Goal: Task Accomplishment & Management: Use online tool/utility

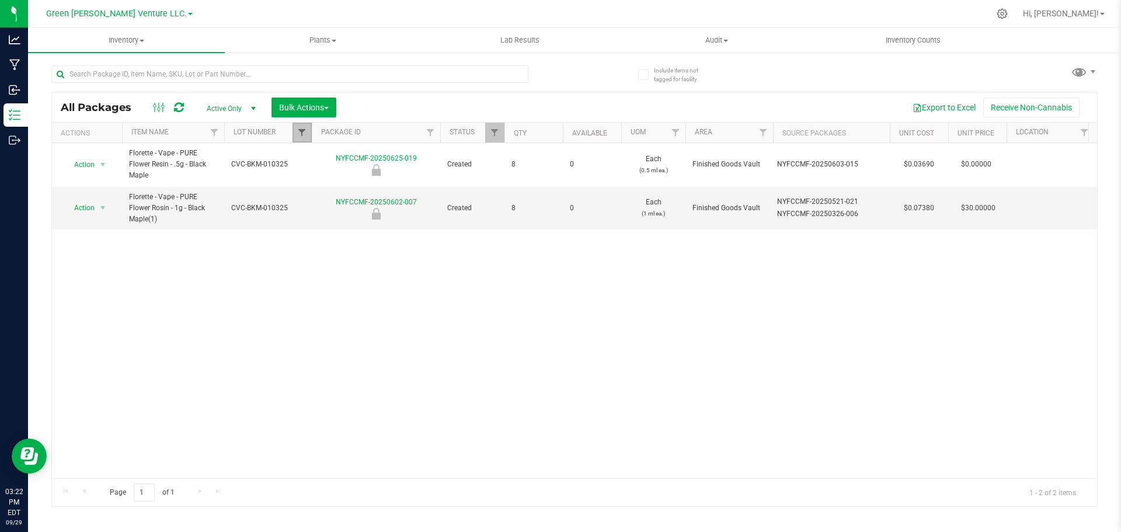
click at [300, 131] on span "Filter" at bounding box center [301, 132] width 9 height 9
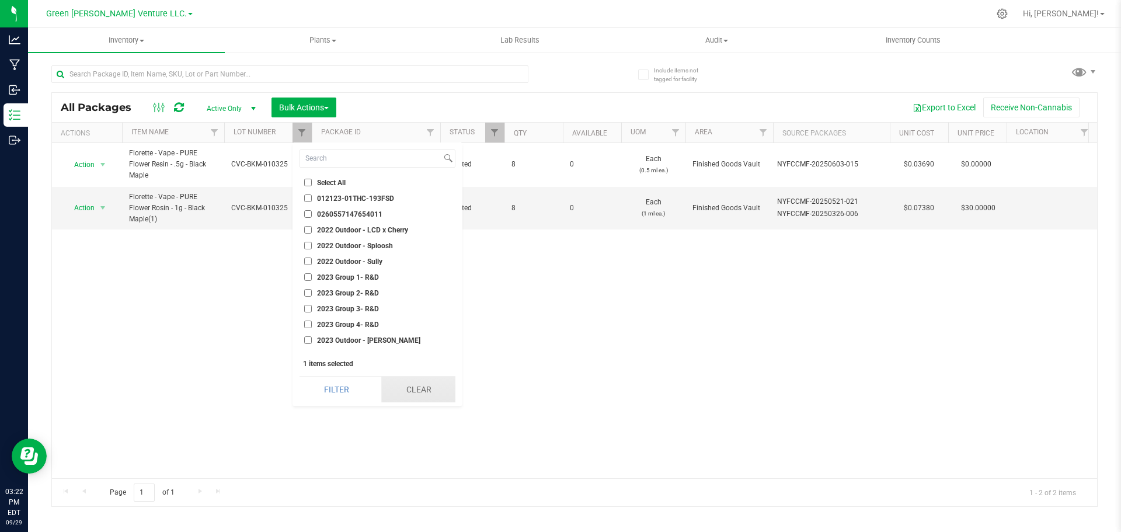
click at [401, 389] on button "Clear" at bounding box center [418, 390] width 74 height 26
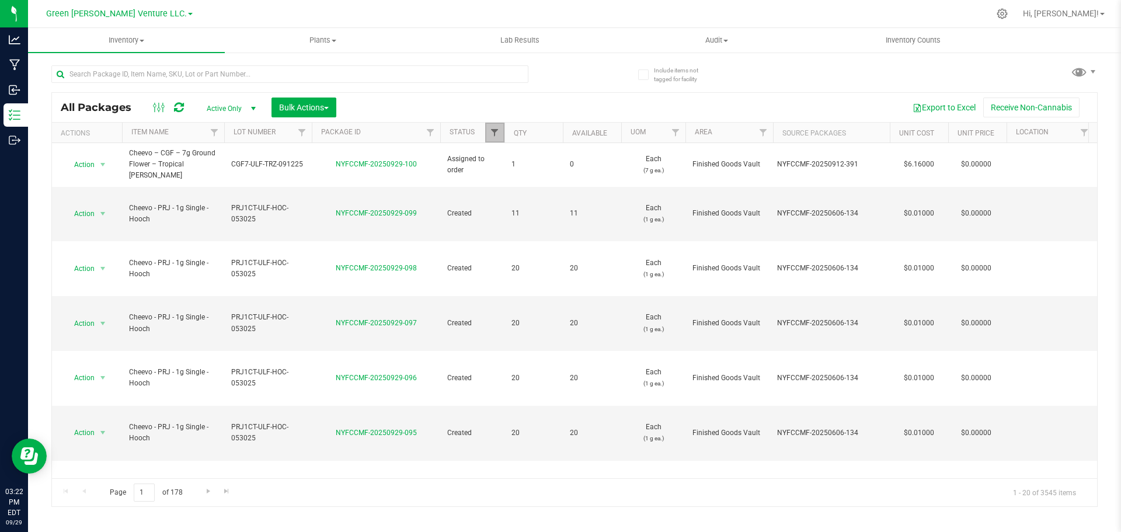
click at [495, 135] on span "Filter" at bounding box center [494, 132] width 9 height 9
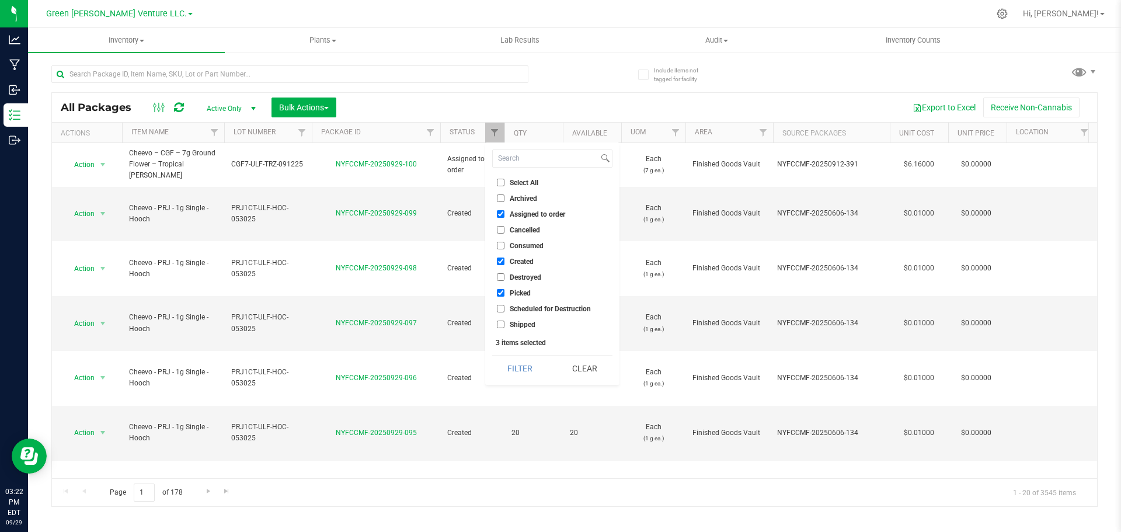
click at [500, 178] on li "Select All" at bounding box center [552, 182] width 120 height 12
click at [500, 179] on input "Select All" at bounding box center [501, 183] width 8 height 8
checkbox input "true"
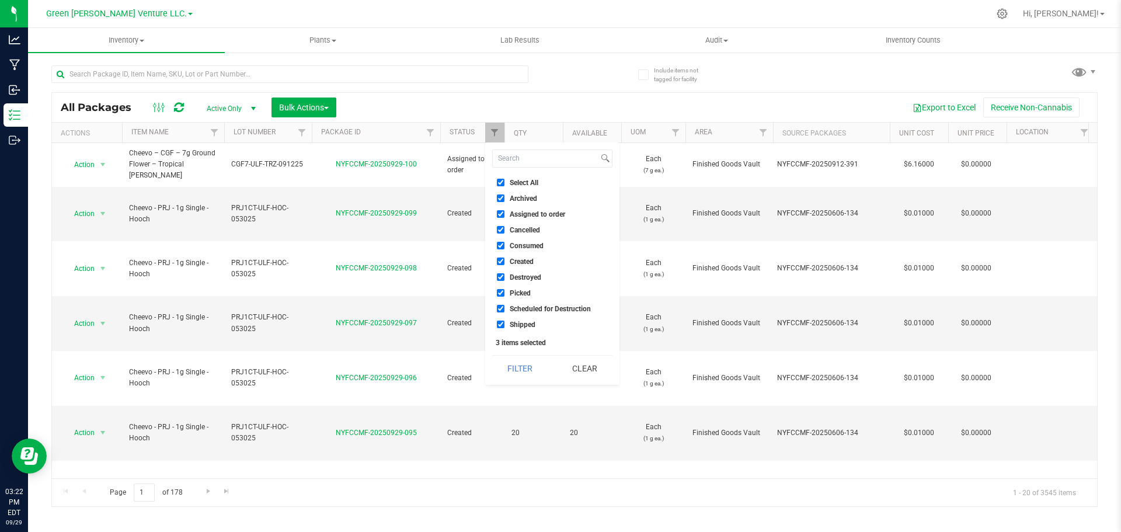
checkbox input "true"
click at [523, 373] on button "Filter" at bounding box center [520, 369] width 56 height 26
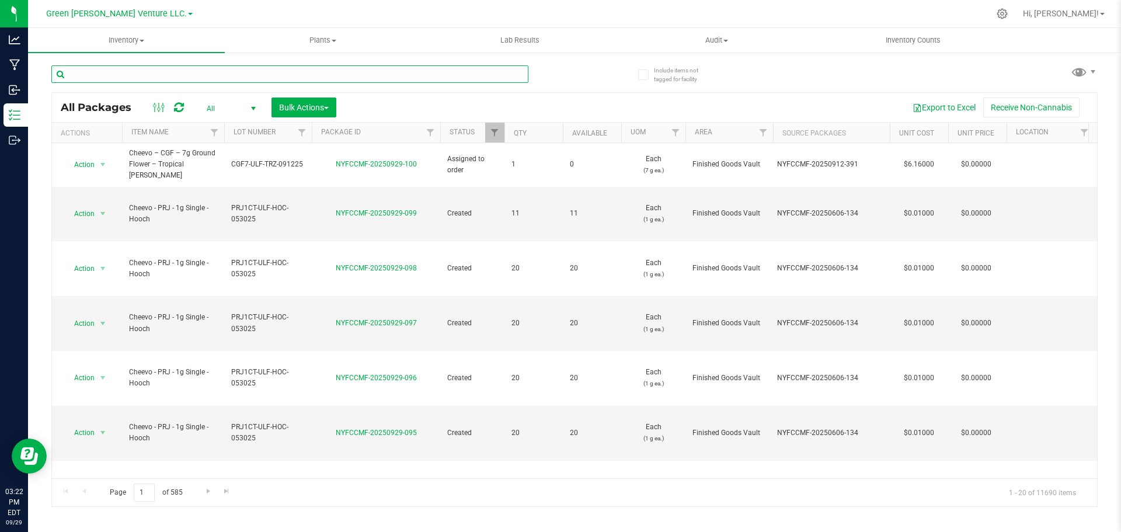
click at [96, 67] on input "text" at bounding box center [289, 74] width 477 height 18
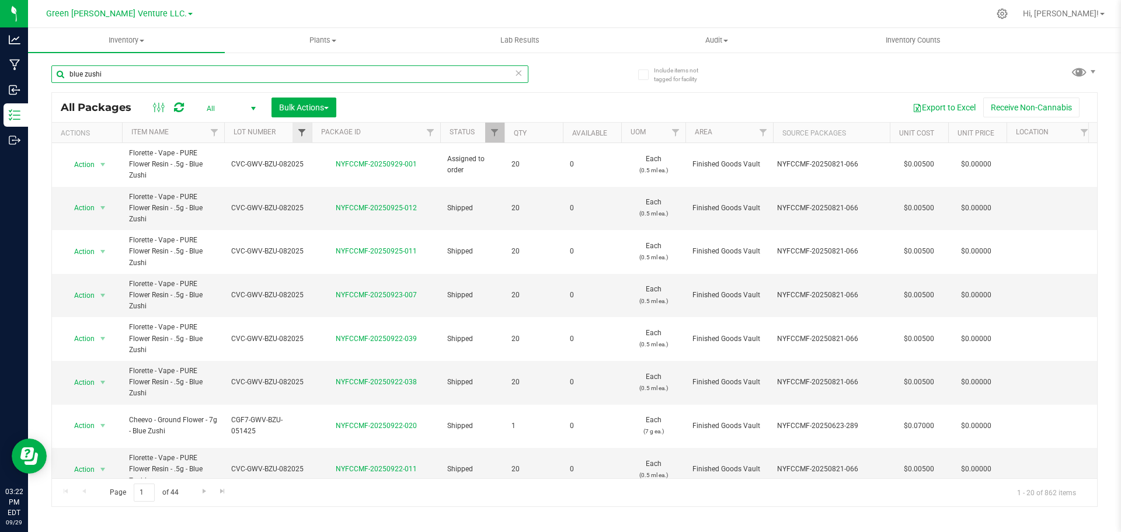
type input "blue zushi"
click at [301, 133] on span "Filter" at bounding box center [301, 132] width 9 height 9
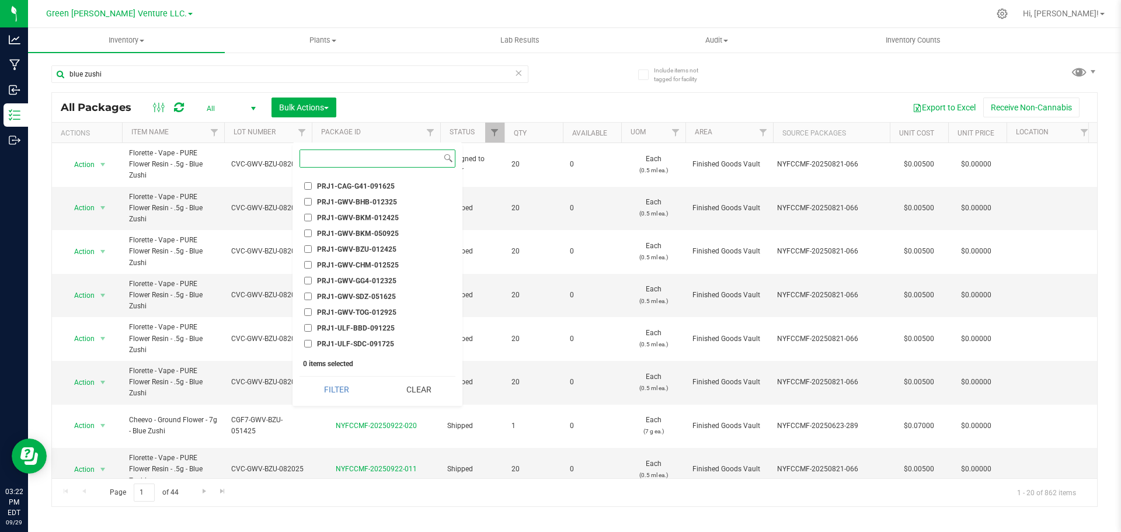
scroll to position [3387, 0]
click at [305, 246] on input "PRJ1-GWV-BZU-012425" at bounding box center [308, 249] width 8 height 8
checkbox input "true"
click at [346, 394] on button "Filter" at bounding box center [337, 390] width 74 height 26
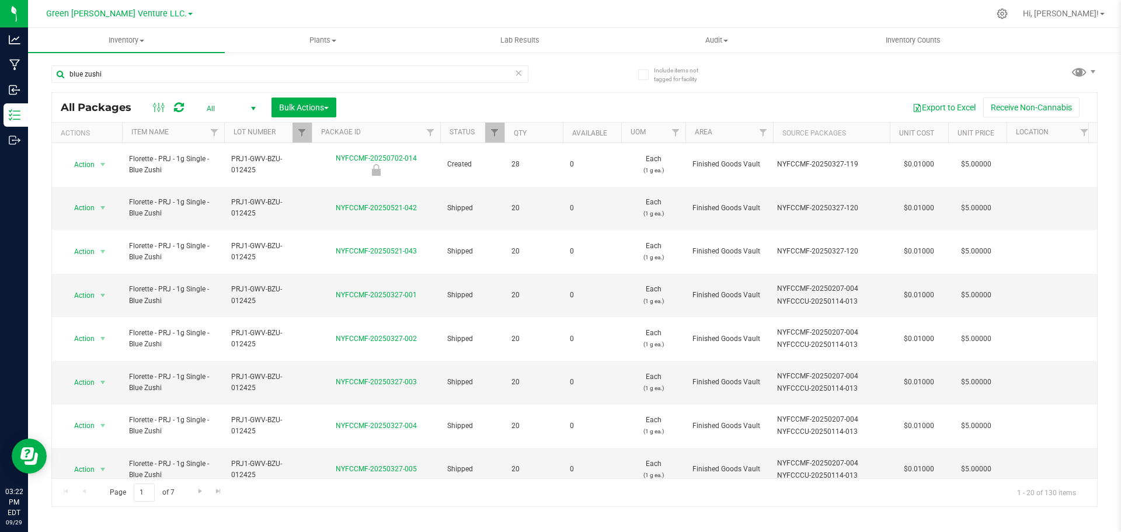
click at [509, 133] on th "Qty" at bounding box center [534, 133] width 58 height 20
click at [543, 131] on th "Qty" at bounding box center [534, 133] width 58 height 20
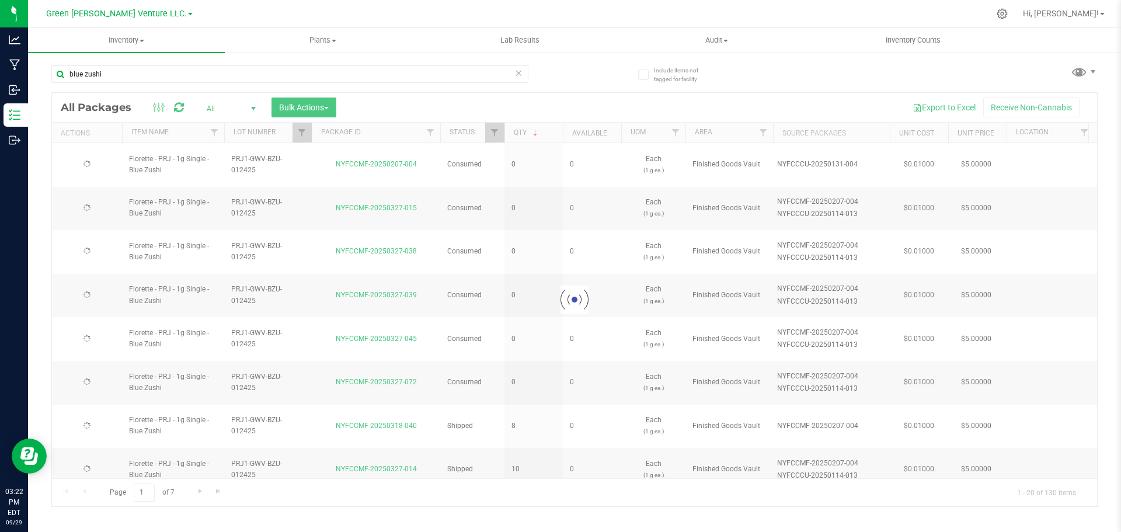
checkbox input "true"
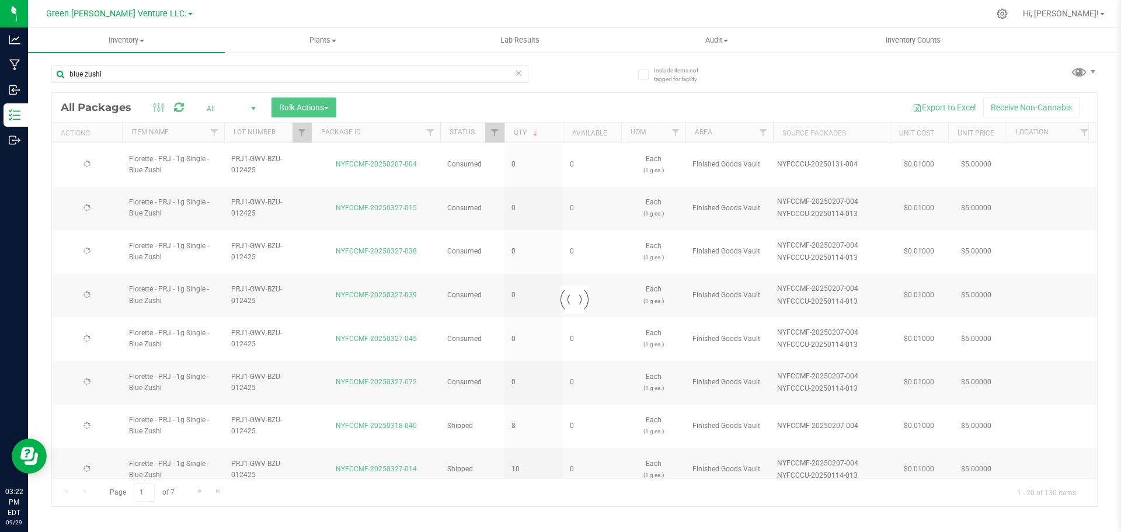
checkbox input "true"
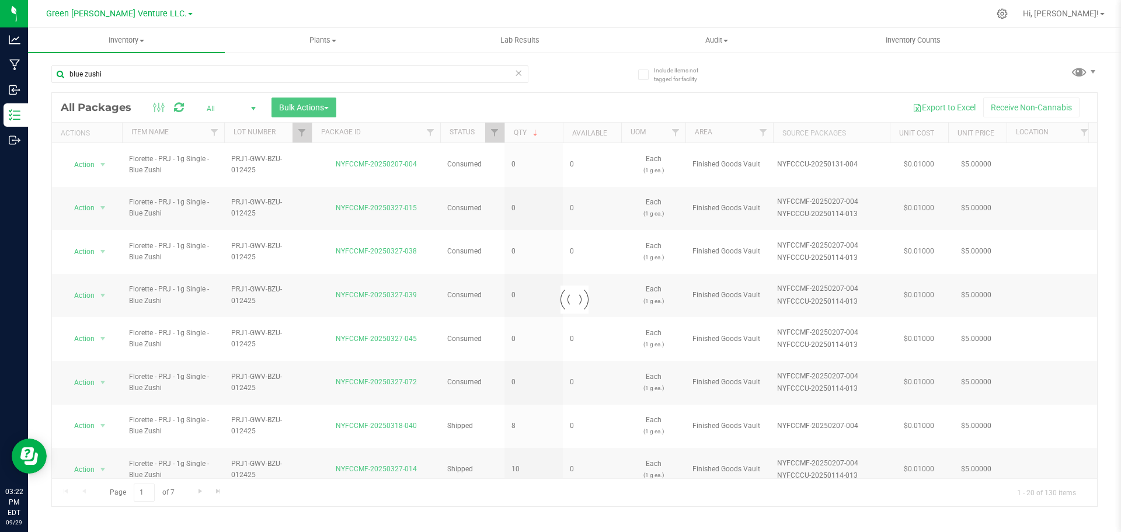
checkbox input "true"
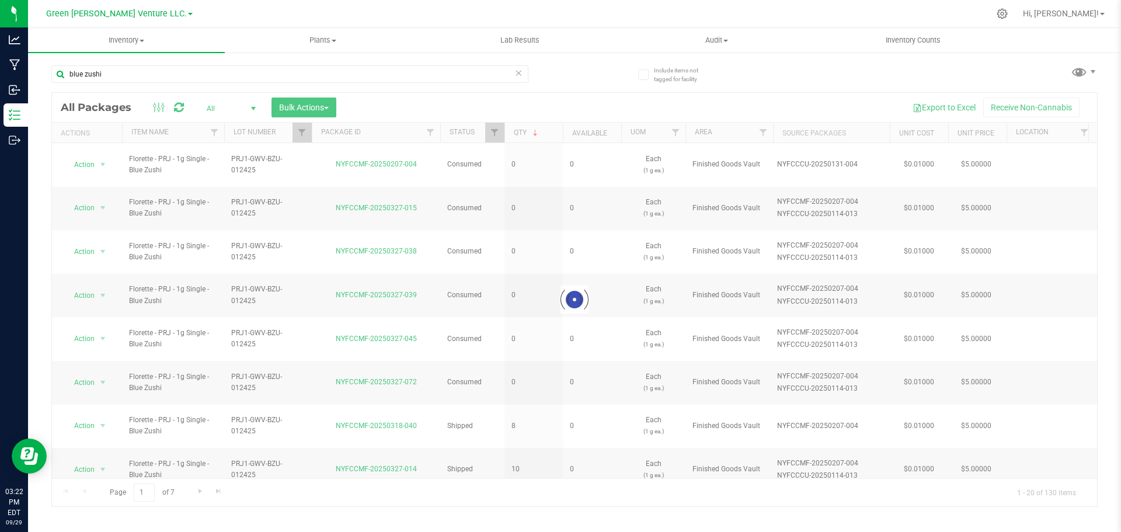
checkbox input "true"
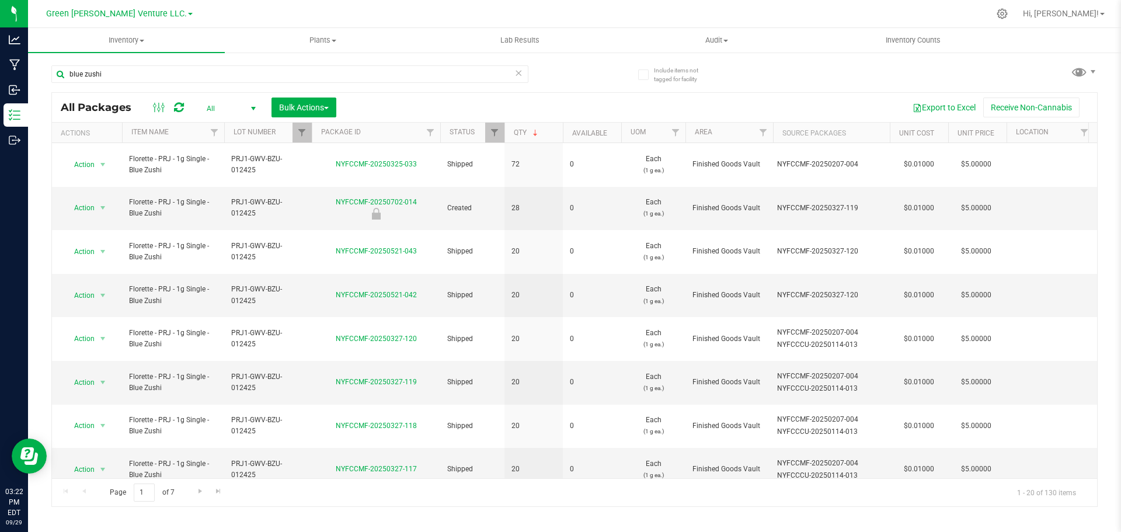
click at [548, 131] on th "Qty" at bounding box center [534, 133] width 58 height 20
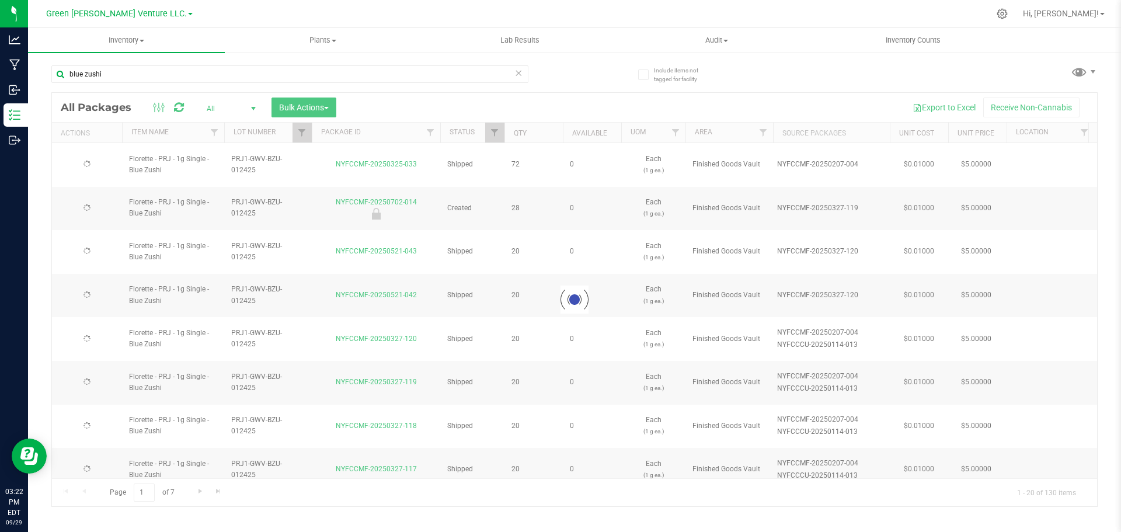
checkbox input "true"
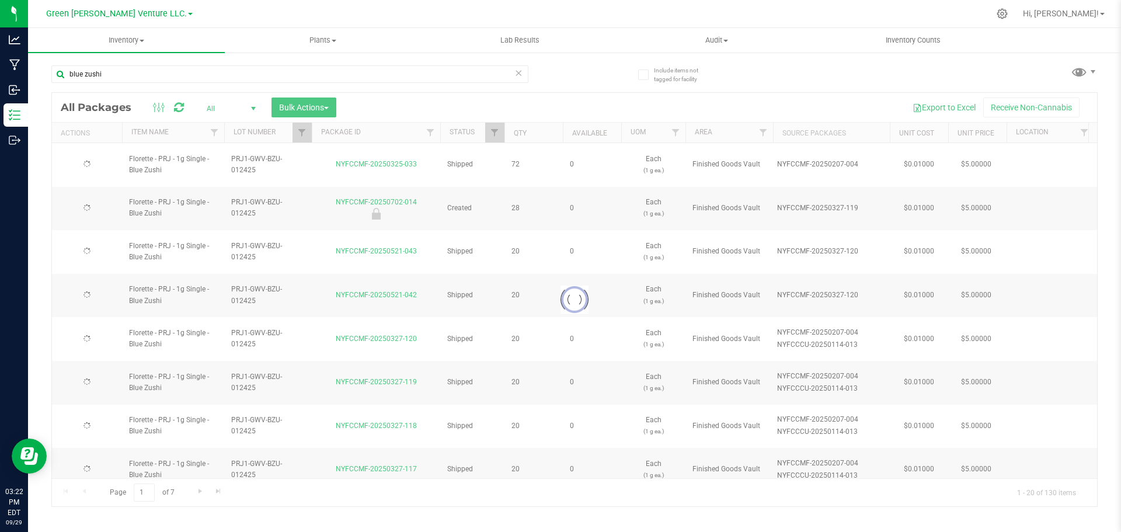
checkbox input "true"
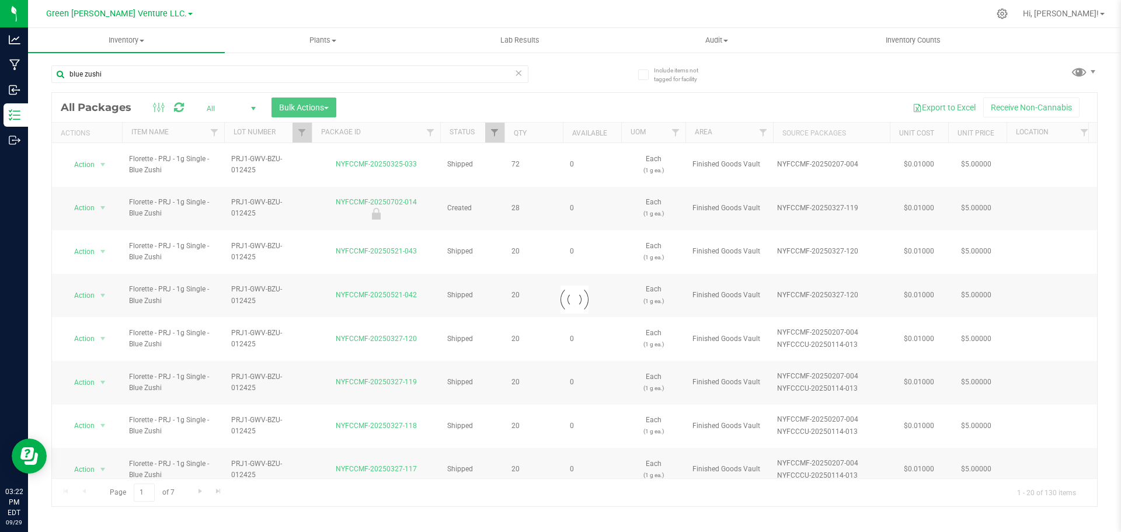
checkbox input "true"
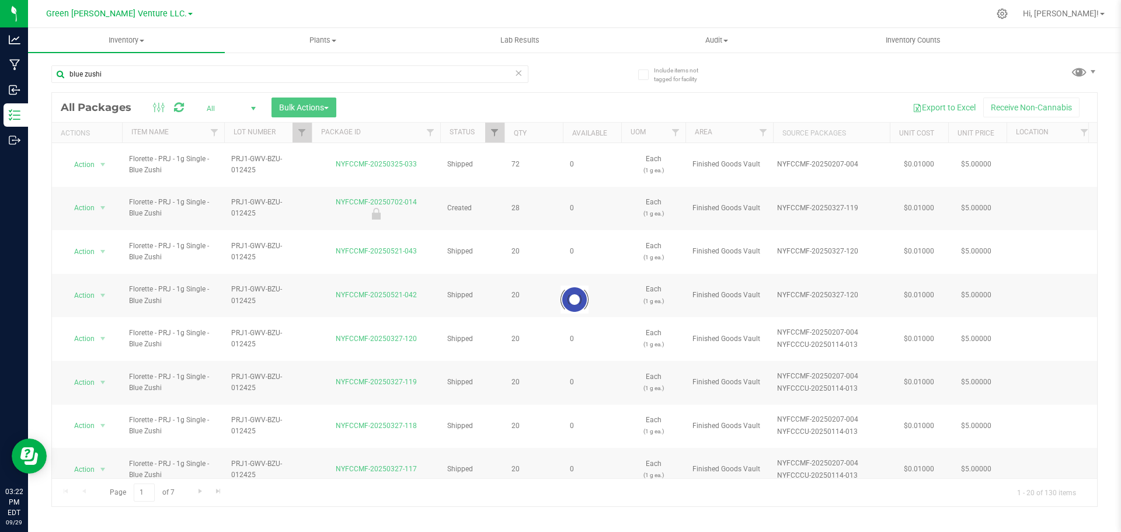
checkbox input "true"
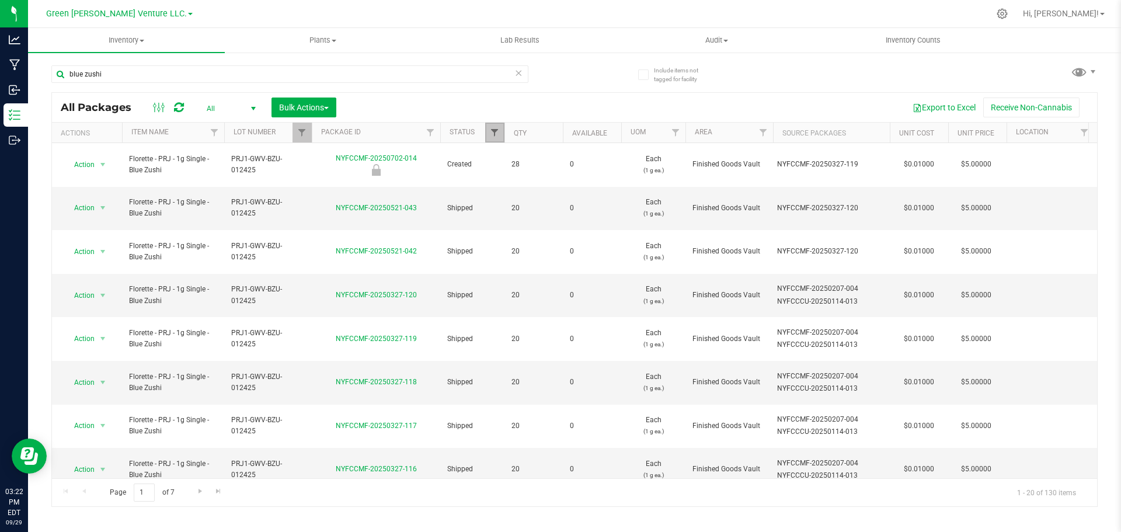
click at [495, 133] on span "Filter" at bounding box center [494, 132] width 9 height 9
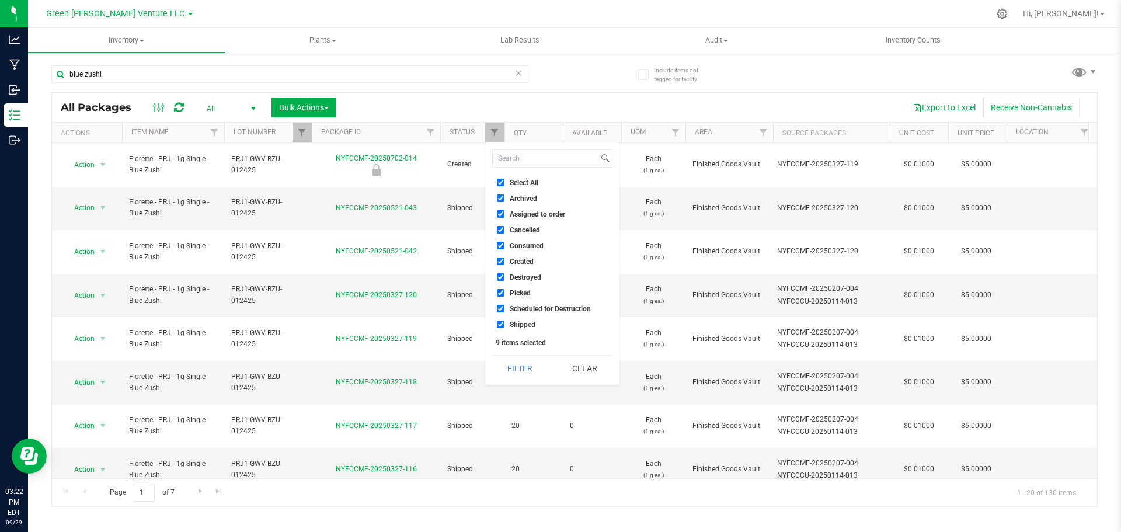
click at [503, 183] on input "Select All" at bounding box center [501, 183] width 8 height 8
checkbox input "false"
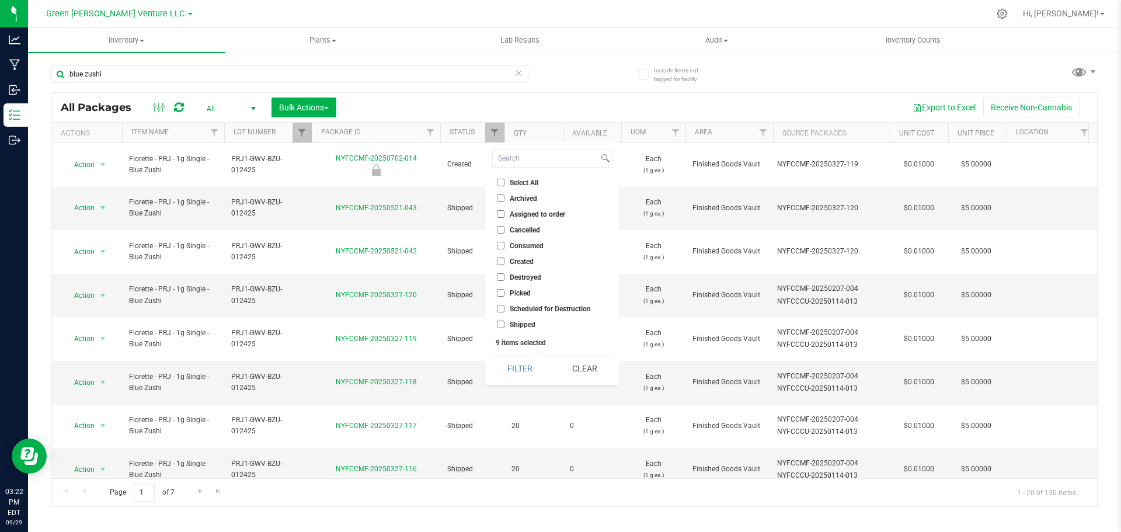
checkbox input "false"
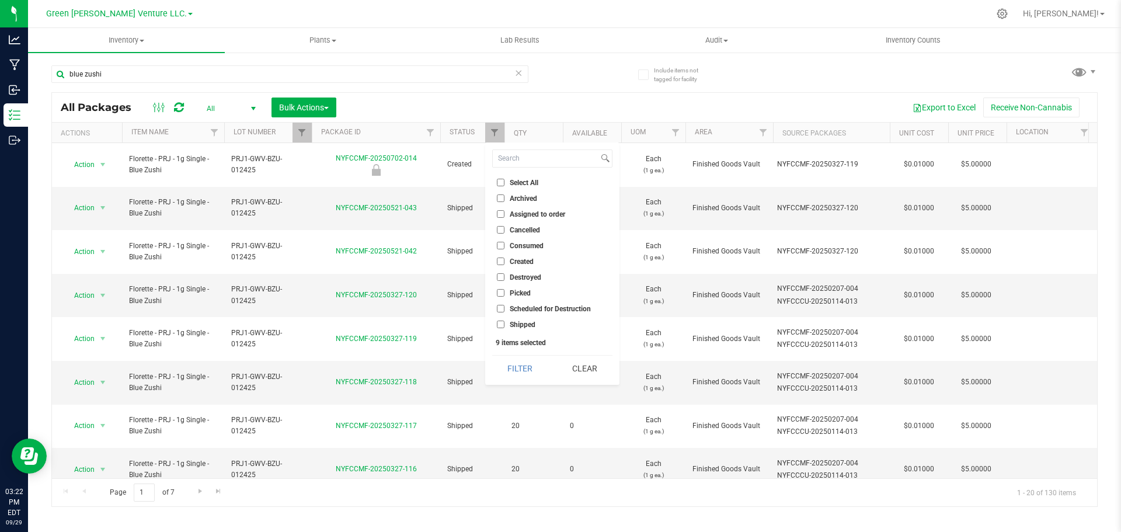
checkbox input "false"
click at [500, 260] on input "Created" at bounding box center [501, 262] width 8 height 8
checkbox input "true"
click at [529, 356] on button "Filter" at bounding box center [520, 369] width 56 height 26
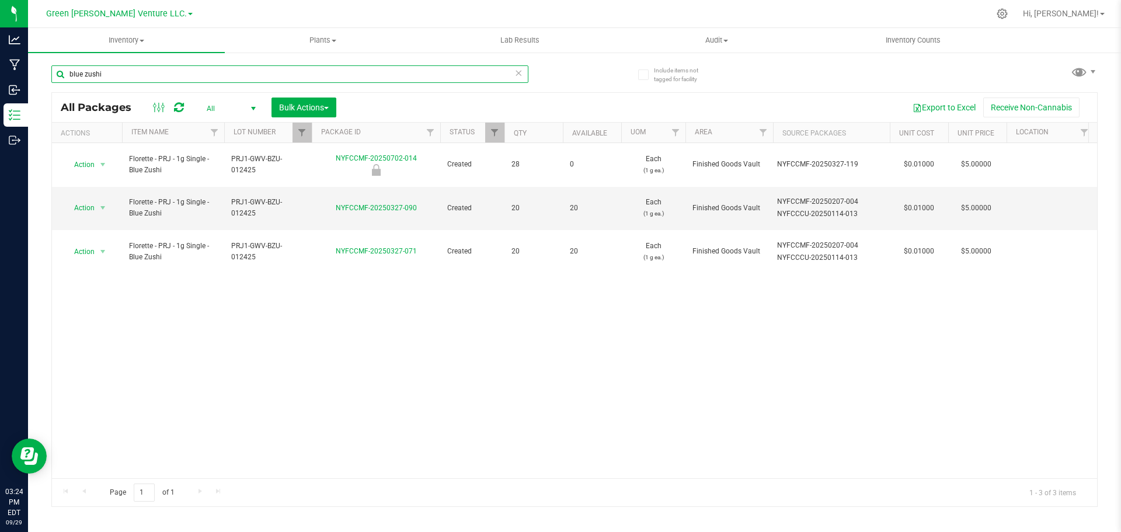
drag, startPoint x: 112, startPoint y: 76, endPoint x: 52, endPoint y: 74, distance: 60.2
click at [52, 74] on input "blue zushi" at bounding box center [289, 74] width 477 height 18
type input "NYFCCMF-20250327-011"
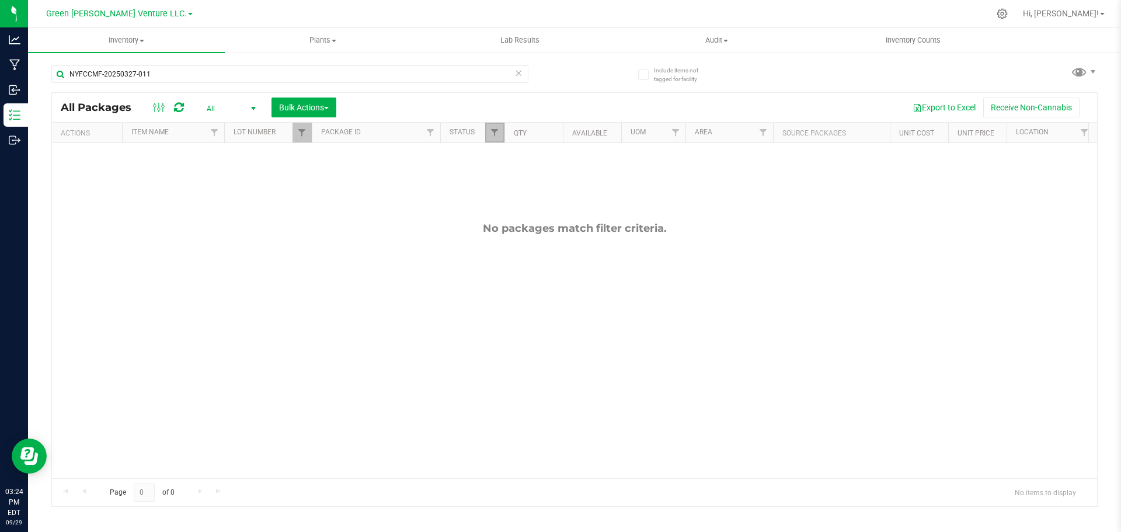
click at [501, 135] on link "Filter" at bounding box center [494, 133] width 19 height 20
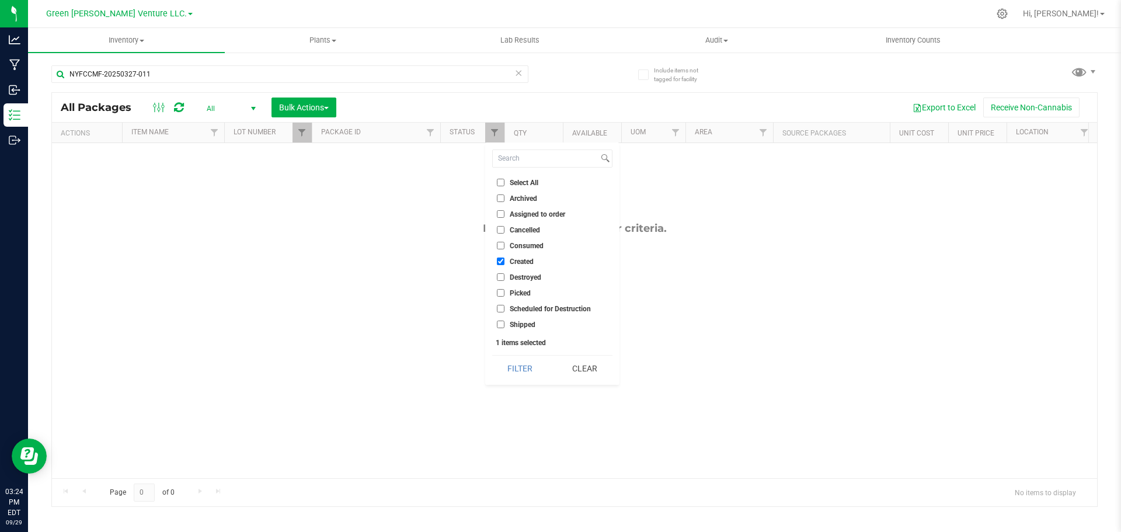
click at [503, 181] on input "Select All" at bounding box center [501, 183] width 8 height 8
checkbox input "true"
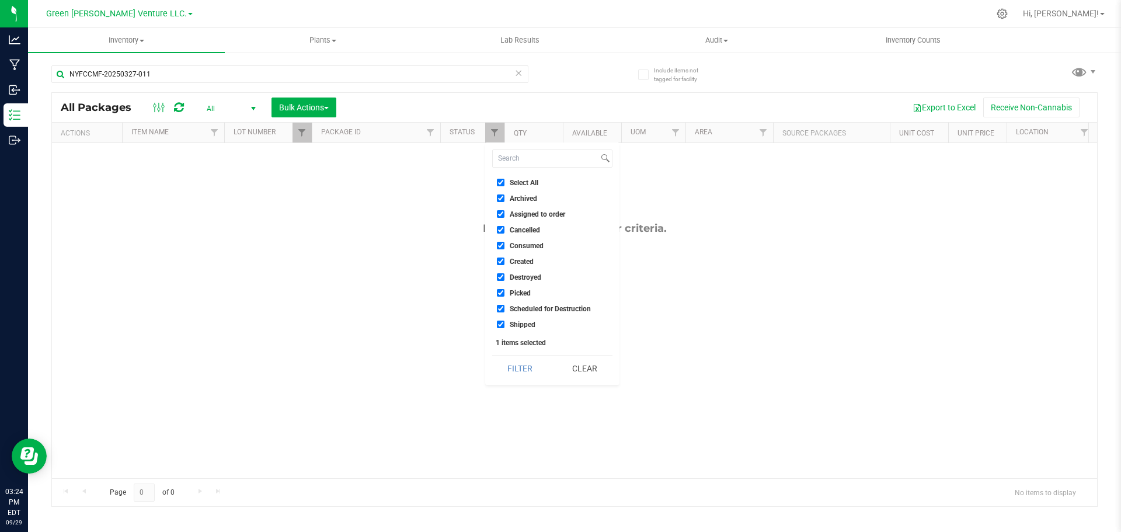
checkbox input "true"
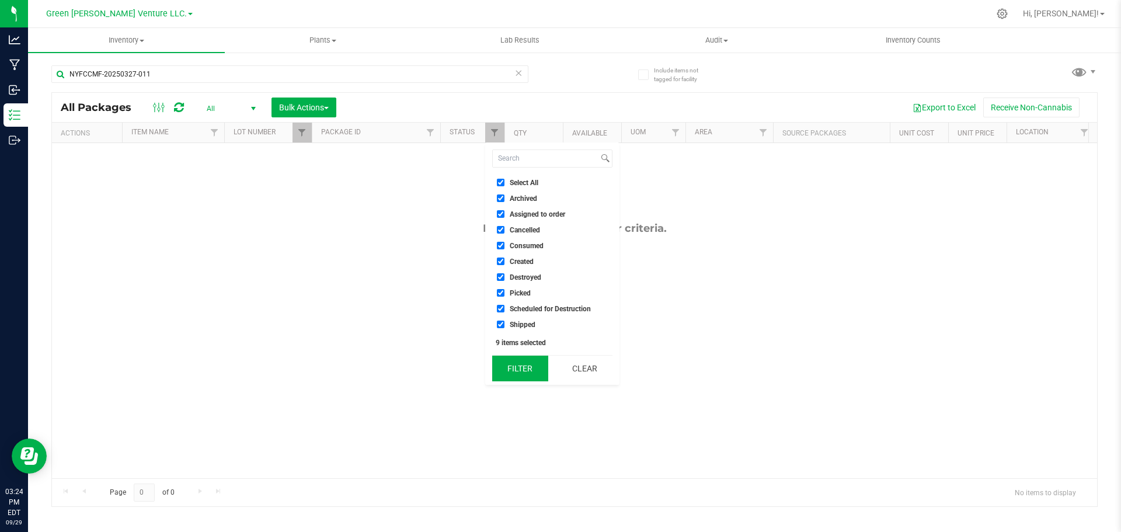
click at [533, 373] on button "Filter" at bounding box center [520, 369] width 56 height 26
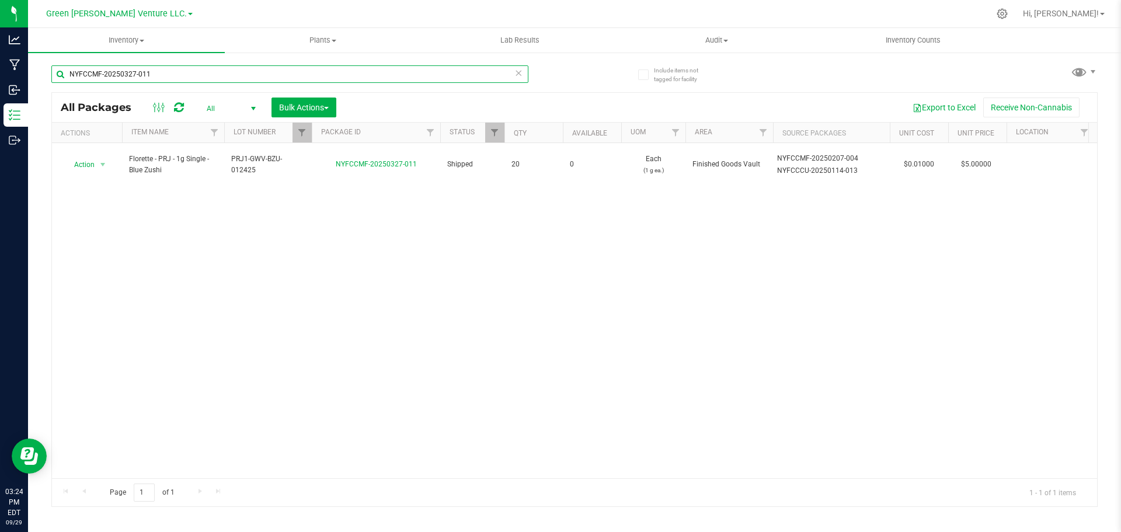
drag, startPoint x: 161, startPoint y: 73, endPoint x: 51, endPoint y: 73, distance: 110.4
click at [51, 73] on div "Include items not tagged for facility NYFCCMF-20250327-011 All Packages All Act…" at bounding box center [574, 229] width 1093 height 356
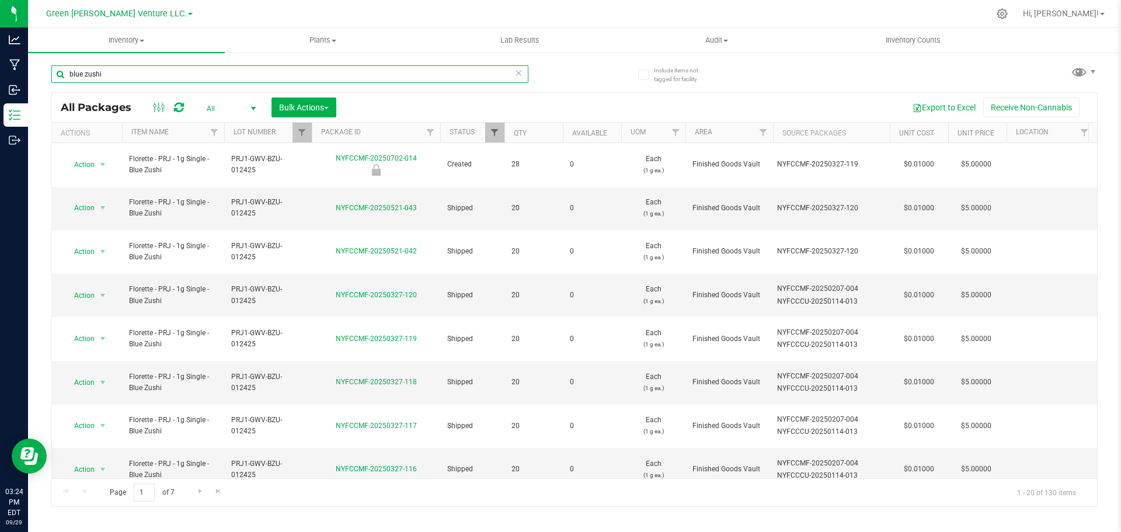
type input "blue zushi"
click at [495, 135] on span "Filter" at bounding box center [494, 132] width 9 height 9
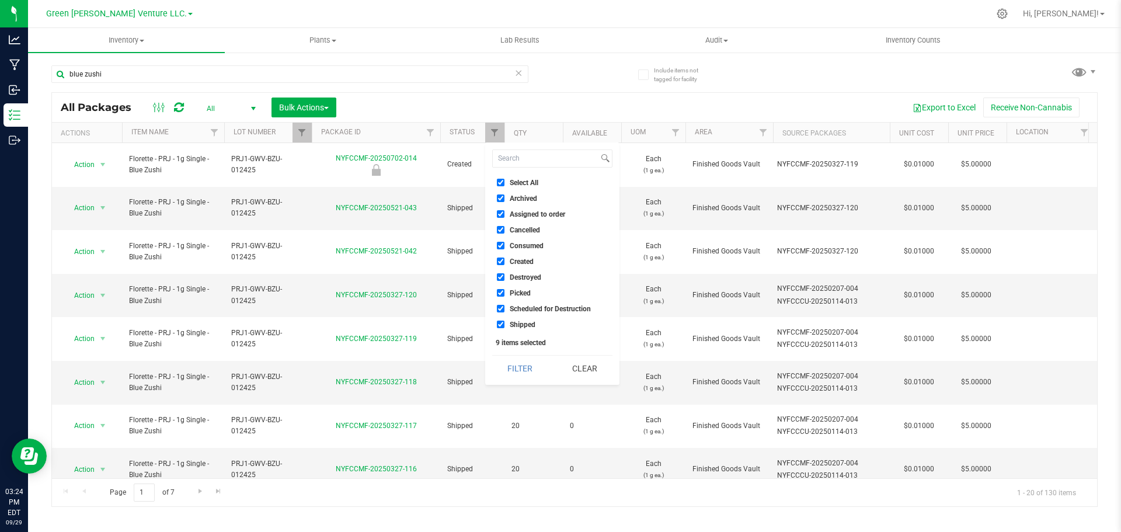
click at [503, 179] on input "Select All" at bounding box center [501, 183] width 8 height 8
checkbox input "false"
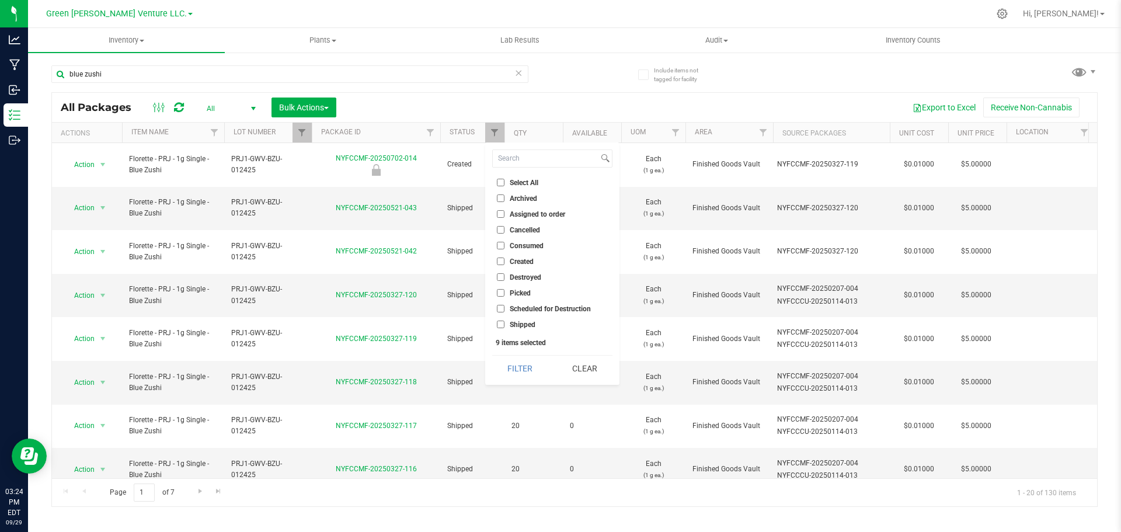
checkbox input "false"
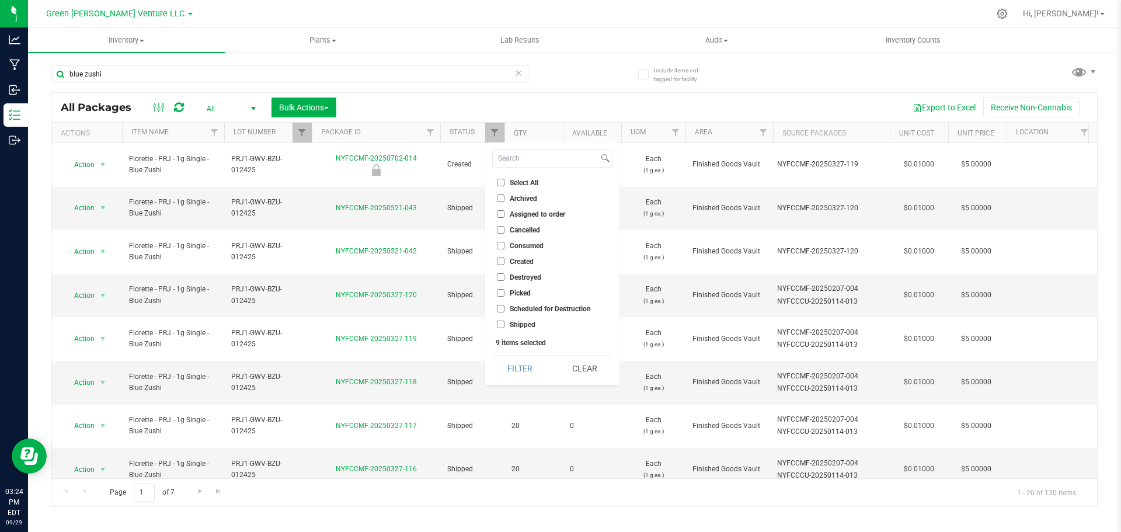
checkbox input "false"
click at [502, 260] on input "Created" at bounding box center [501, 262] width 8 height 8
checkbox input "true"
click at [529, 362] on button "Filter" at bounding box center [520, 369] width 56 height 26
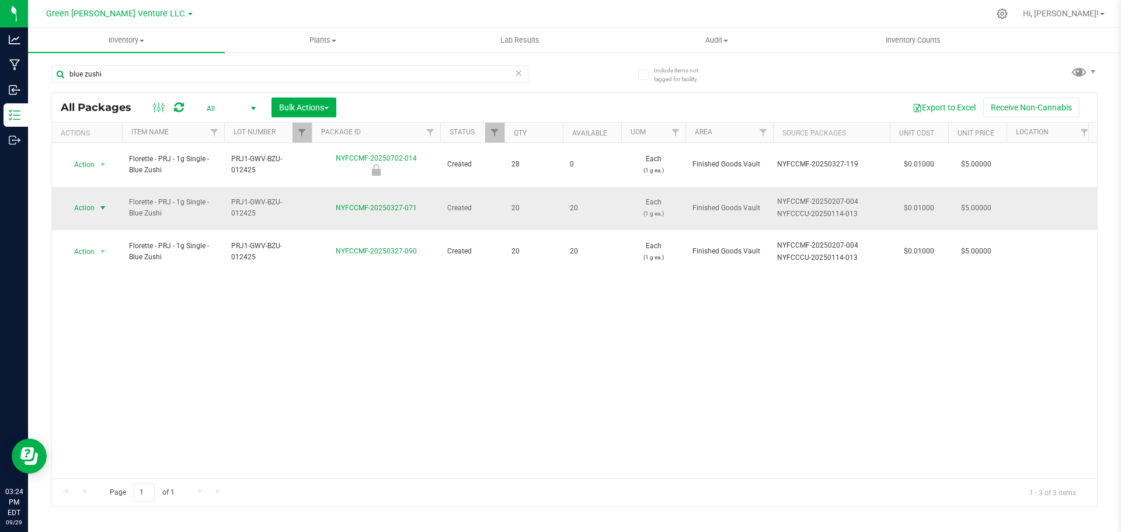
click at [92, 200] on span "Action" at bounding box center [80, 208] width 32 height 16
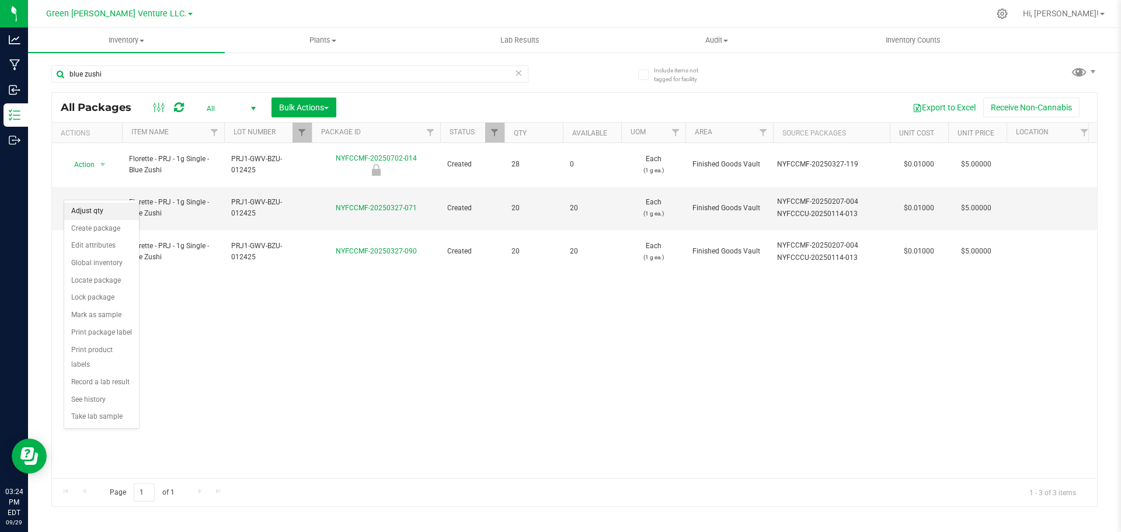
click at [103, 208] on li "Adjust qty" at bounding box center [101, 212] width 75 height 18
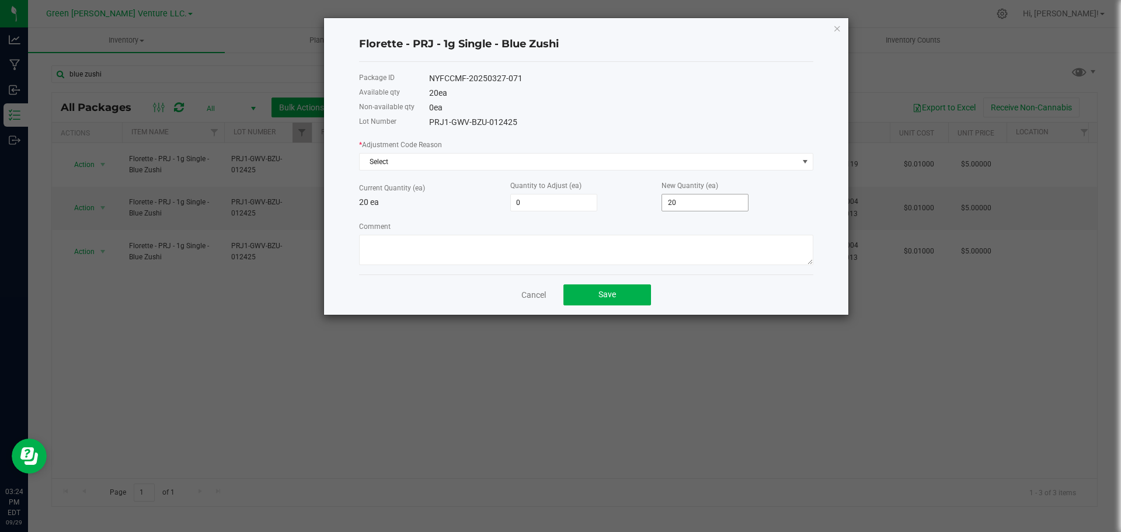
click at [688, 204] on input "20" at bounding box center [705, 202] width 86 height 16
type input "-16"
type input "4"
type input "20"
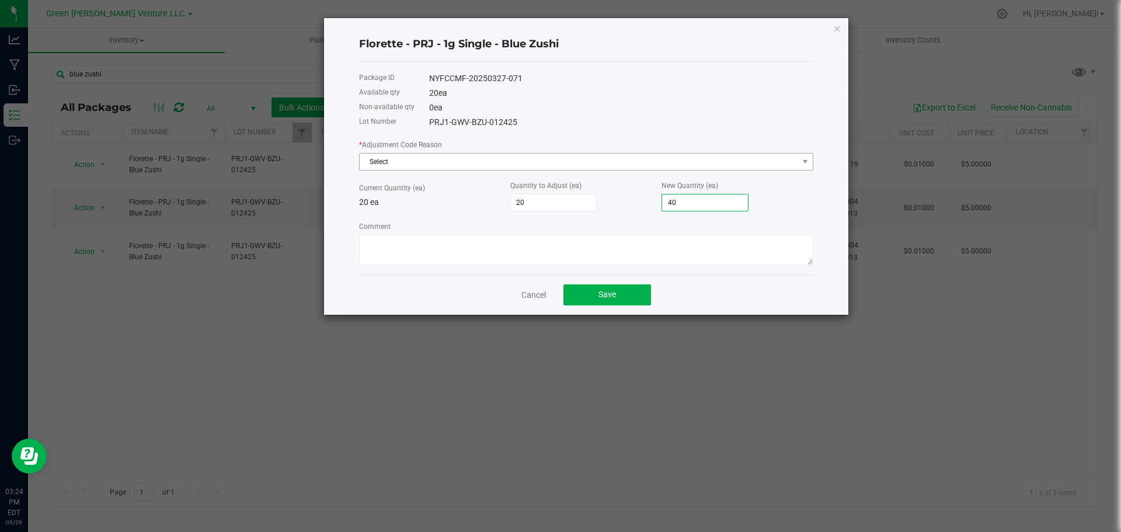
type input "40"
click at [430, 159] on span "Select" at bounding box center [579, 162] width 439 height 16
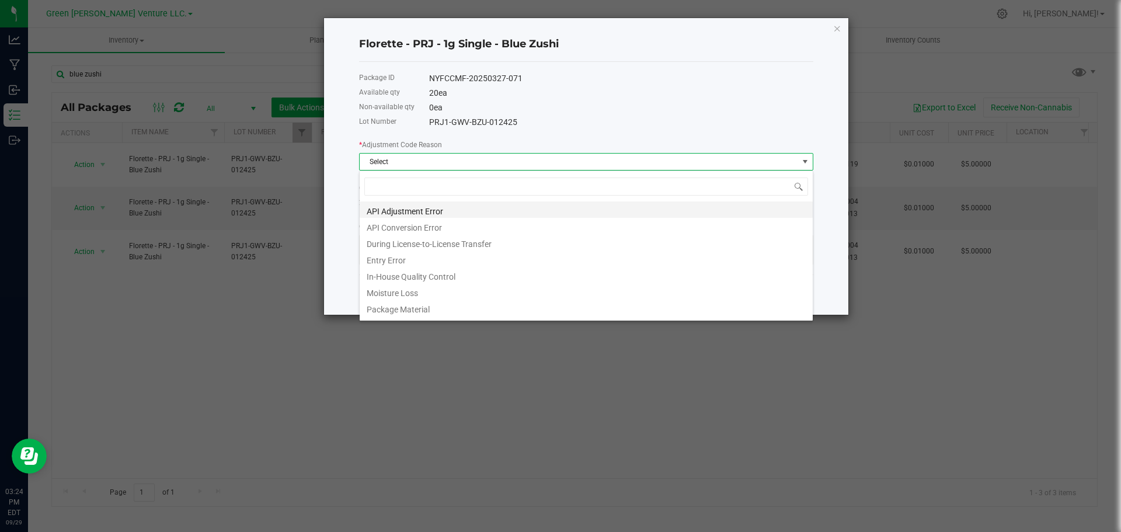
scroll to position [18, 454]
click at [387, 258] on li "Entry Error" at bounding box center [586, 259] width 453 height 16
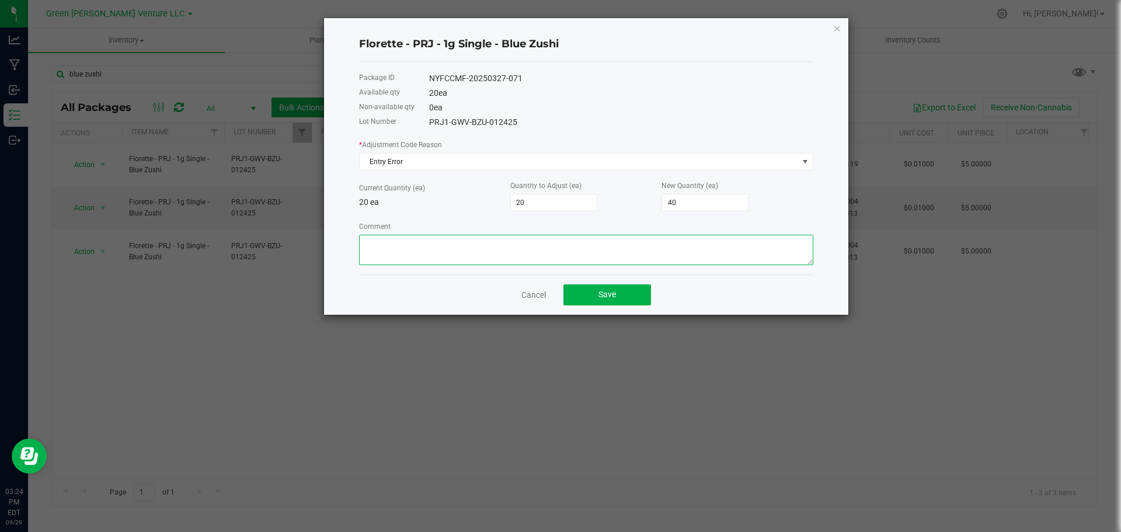
click at [388, 259] on textarea "Comment" at bounding box center [586, 250] width 454 height 30
type textarea "Entry Error. Adjusted"
click at [588, 297] on button "Save" at bounding box center [608, 294] width 88 height 21
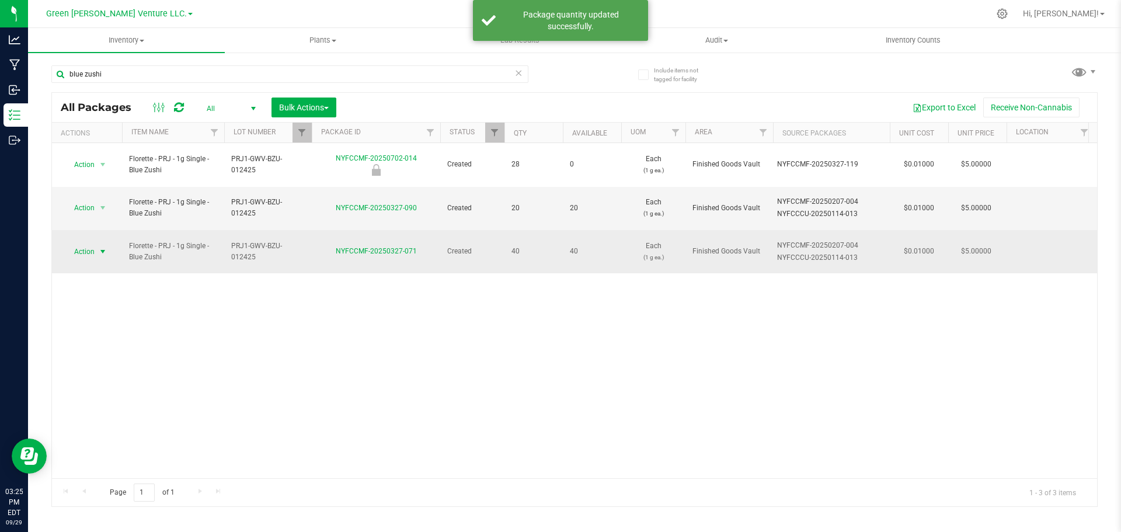
click at [92, 244] on span "Action" at bounding box center [80, 252] width 32 height 16
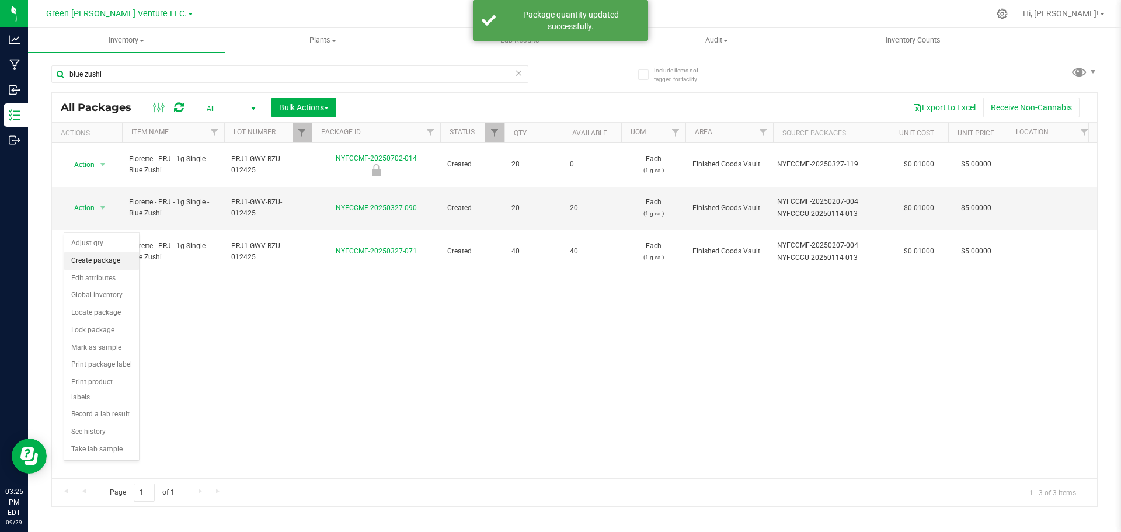
click at [90, 258] on li "Create package" at bounding box center [101, 261] width 75 height 18
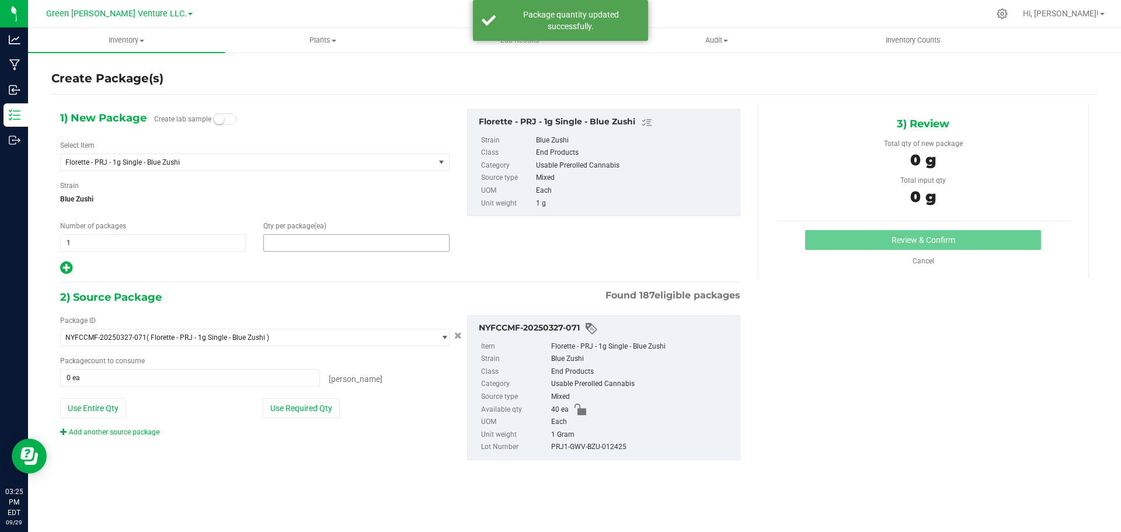
click at [277, 244] on span at bounding box center [356, 243] width 186 height 18
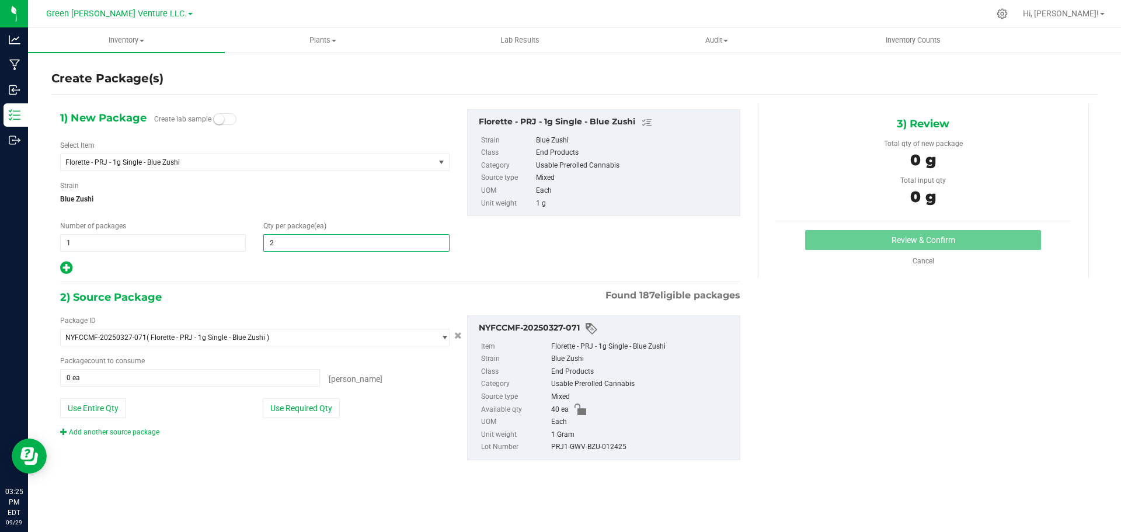
type input "20"
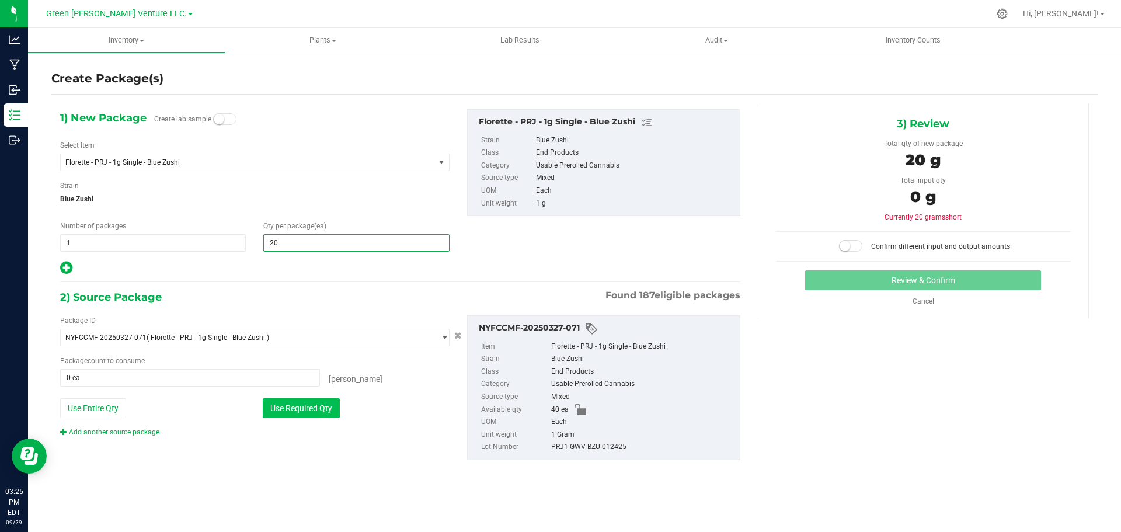
type input "20"
click at [314, 412] on button "Use Required Qty" at bounding box center [301, 408] width 77 height 20
type input "20 ea"
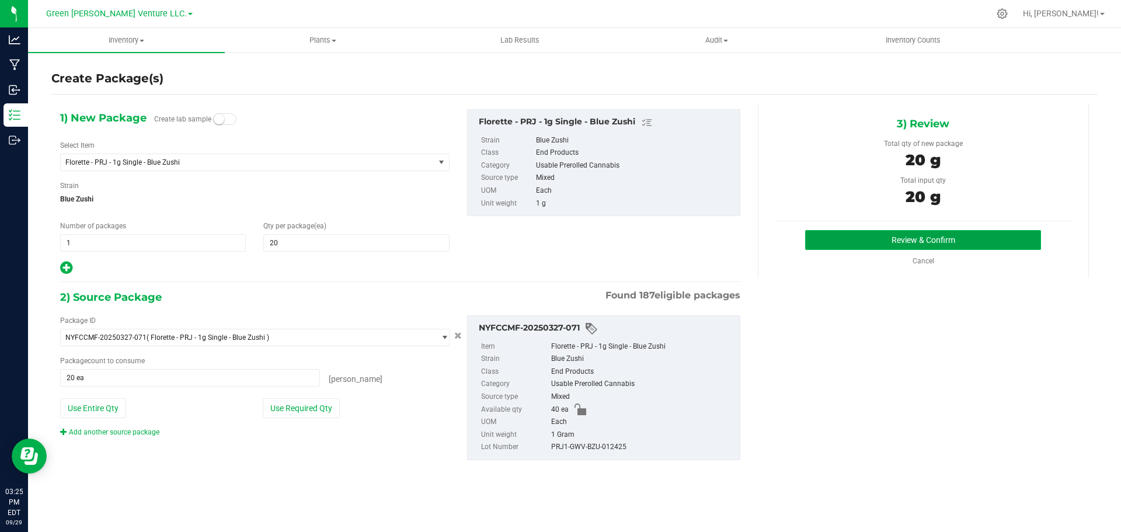
click at [868, 235] on button "Review & Confirm" at bounding box center [923, 240] width 236 height 20
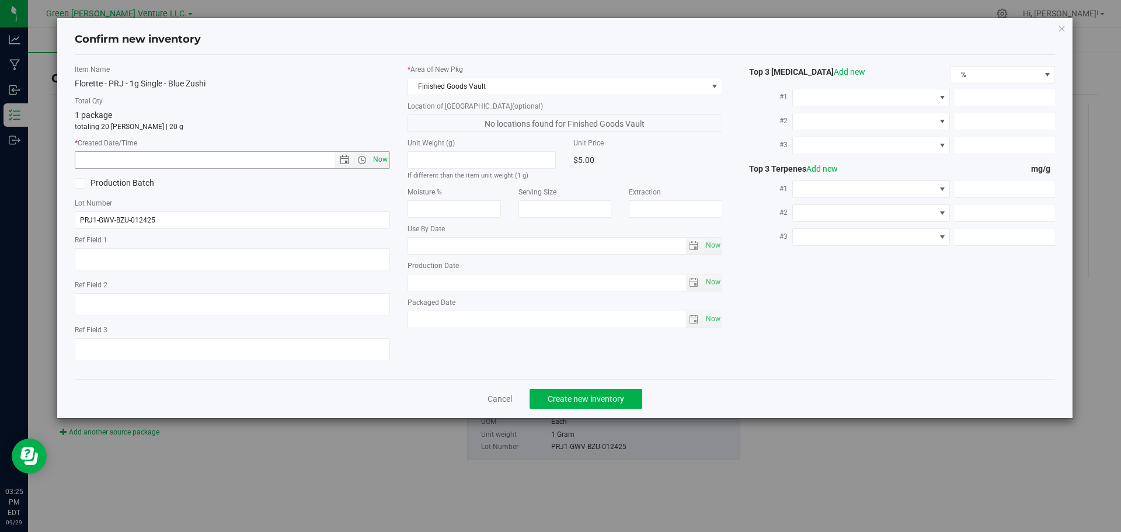
click at [378, 158] on span "Now" at bounding box center [380, 159] width 20 height 17
type input "[DATE] 3:25 PM"
click at [553, 400] on span "Create new inventory" at bounding box center [586, 398] width 77 height 9
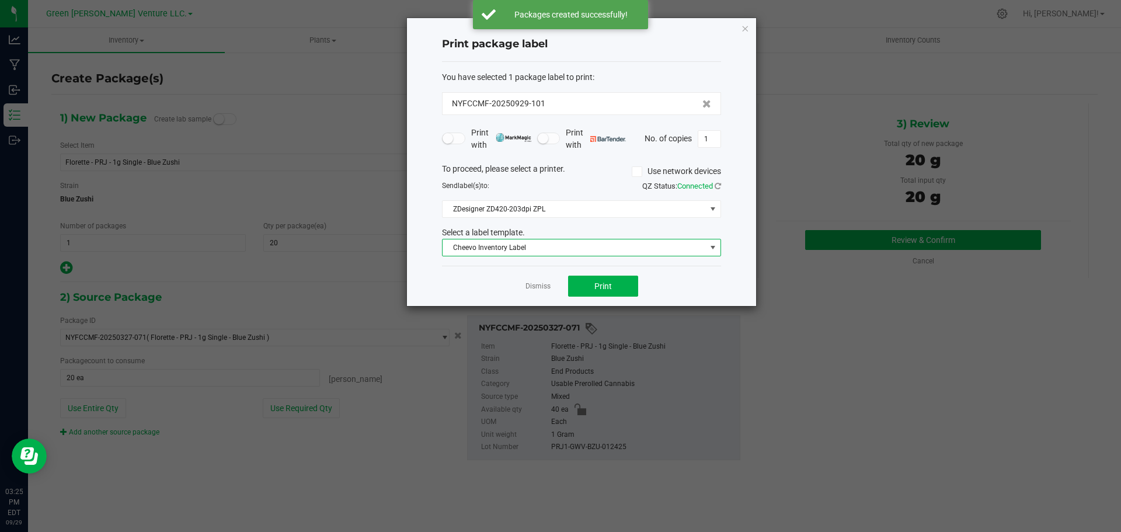
click at [562, 249] on span "Cheevo Inventory Label" at bounding box center [574, 247] width 263 height 16
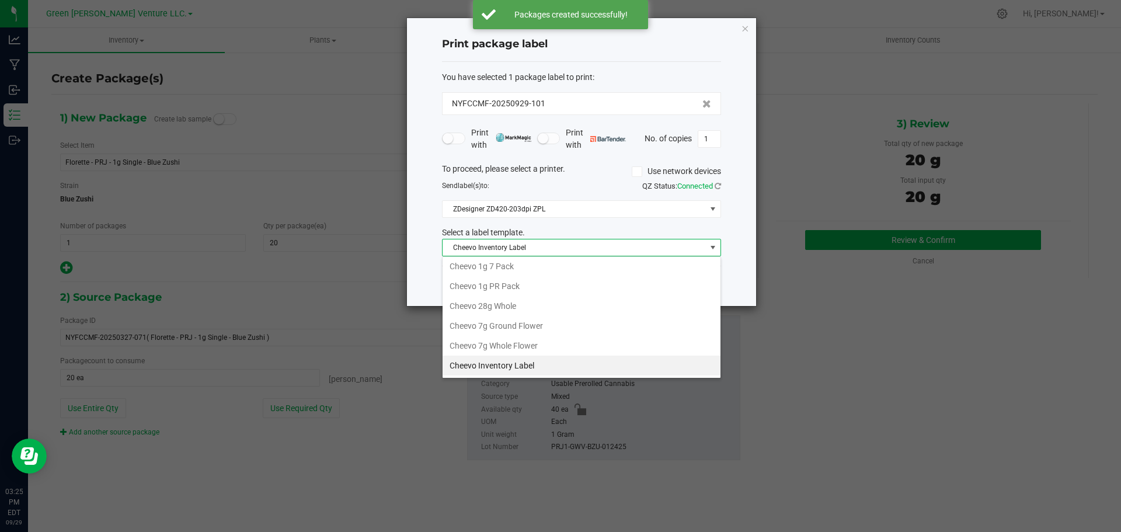
scroll to position [201, 0]
click at [498, 364] on li "Inventory Labels" at bounding box center [582, 366] width 278 height 20
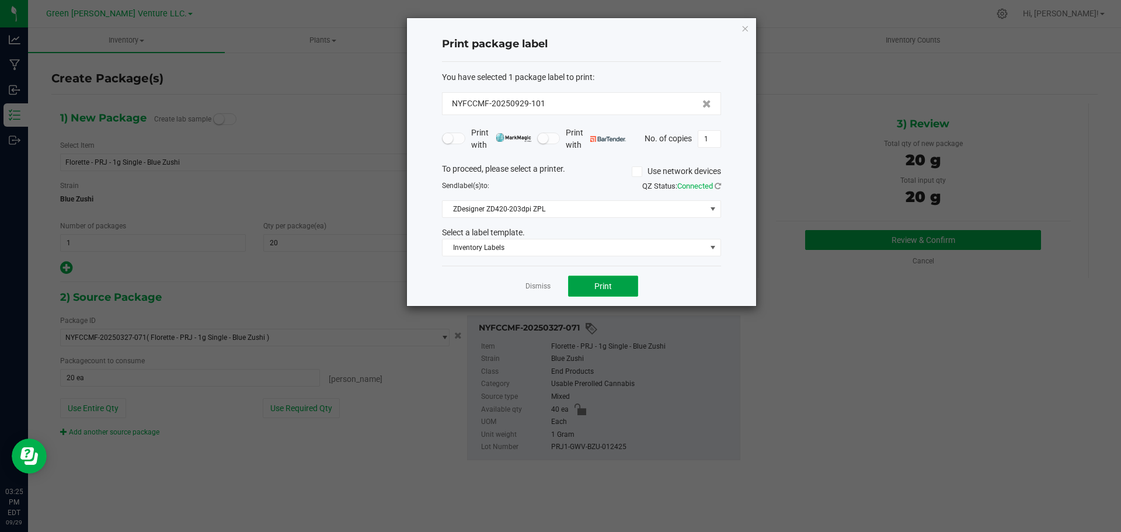
click at [583, 288] on button "Print" at bounding box center [603, 286] width 70 height 21
click at [559, 245] on span "Inventory Labels" at bounding box center [574, 247] width 263 height 16
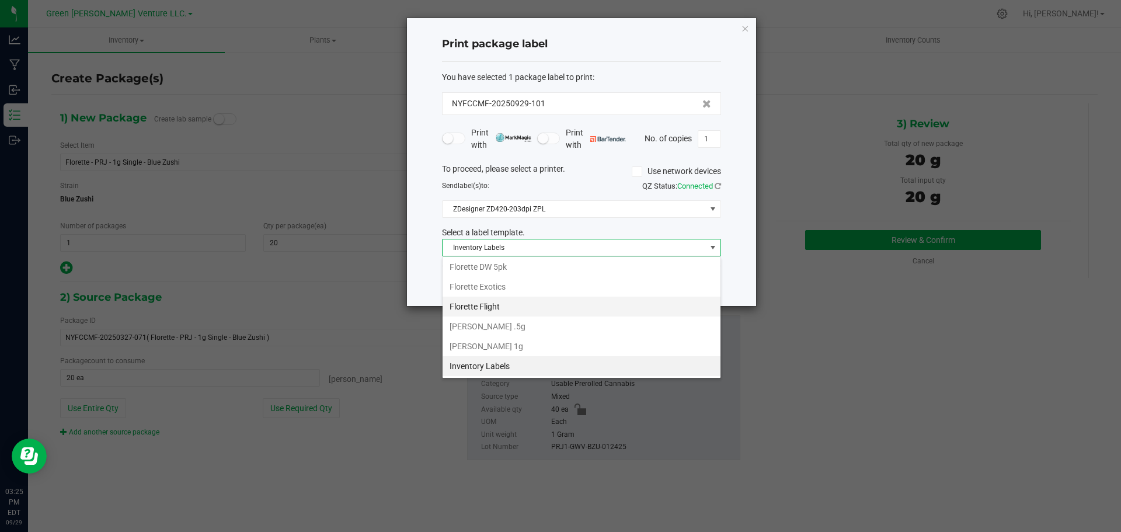
click at [519, 304] on li "Florette Flight" at bounding box center [582, 307] width 278 height 20
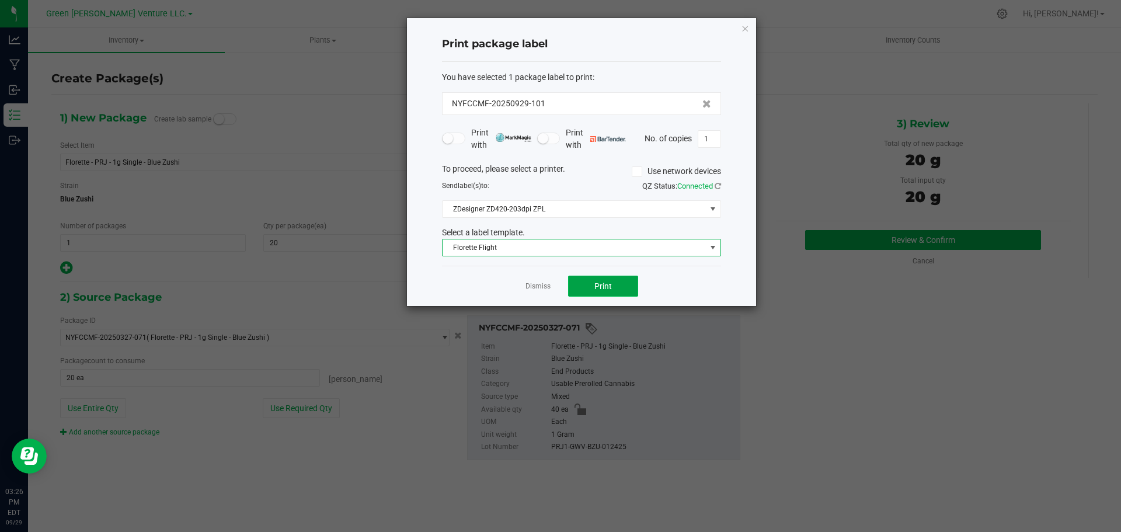
click at [575, 288] on button "Print" at bounding box center [603, 286] width 70 height 21
click at [545, 290] on link "Dismiss" at bounding box center [538, 286] width 25 height 10
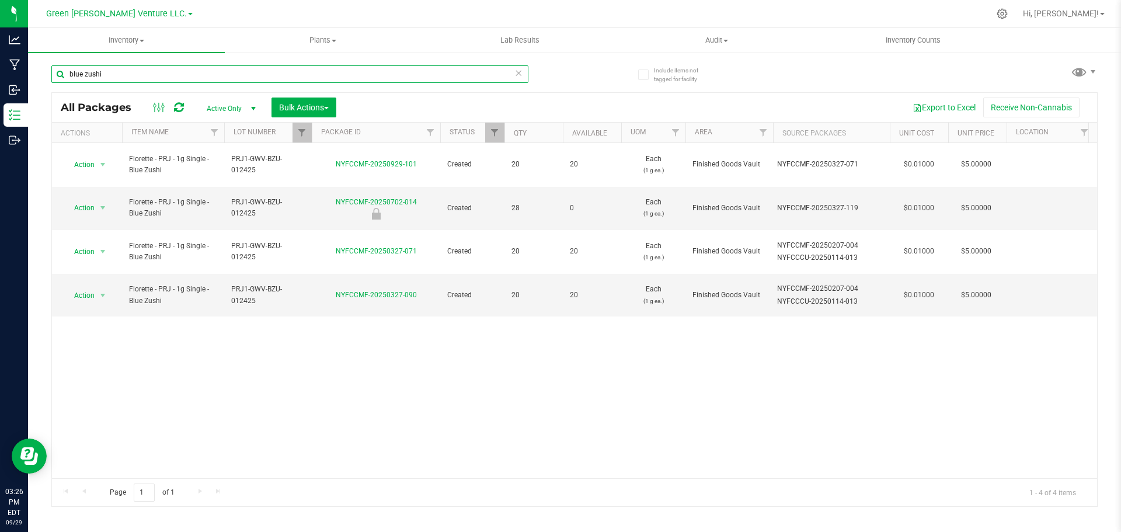
click at [106, 72] on input "blue zushi" at bounding box center [289, 74] width 477 height 18
